Goal: Transaction & Acquisition: Purchase product/service

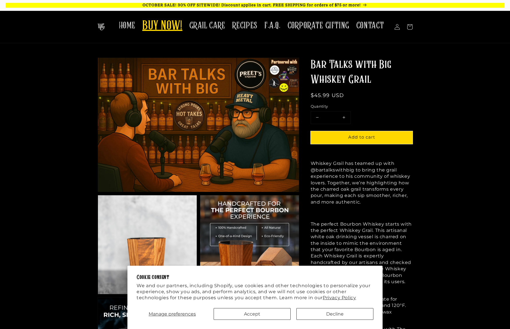
click at [172, 22] on span "BUY NOW!" at bounding box center [162, 26] width 40 height 16
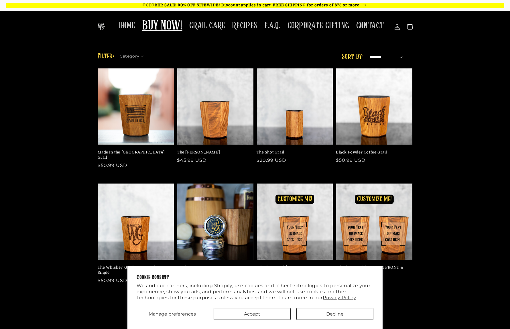
click at [379, 58] on select "**********" at bounding box center [386, 57] width 34 height 7
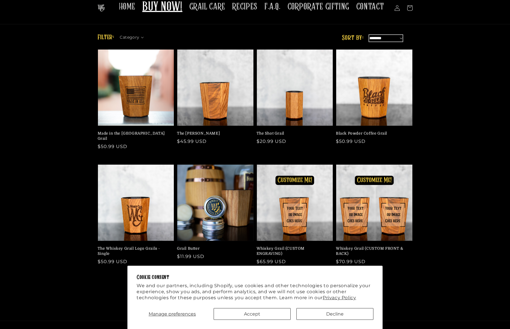
scroll to position [132, 0]
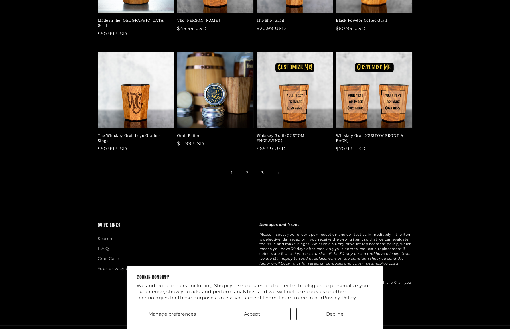
click at [276, 169] on link "Next page" at bounding box center [278, 173] width 13 height 13
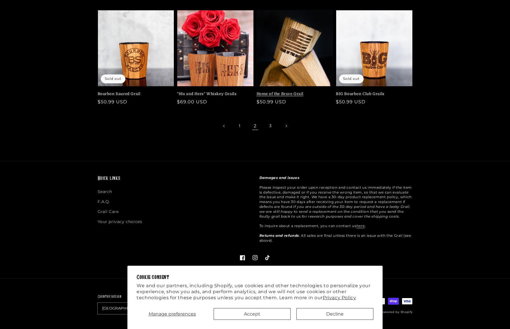
scroll to position [179, 0]
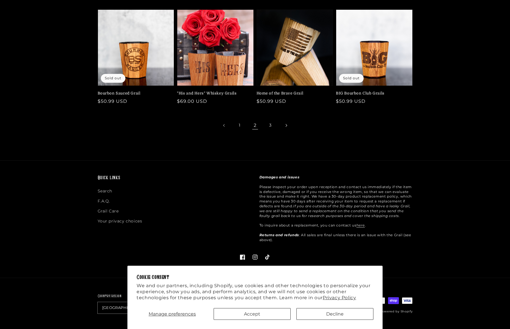
click at [285, 126] on link "Next page" at bounding box center [286, 125] width 13 height 13
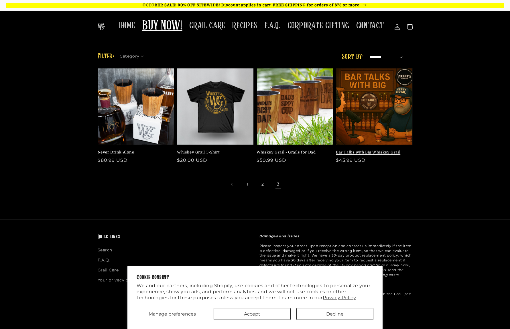
click at [395, 150] on link "Bar Talks with Big Whiskey Grail" at bounding box center [372, 152] width 73 height 5
